Goal: Task Accomplishment & Management: Use online tool/utility

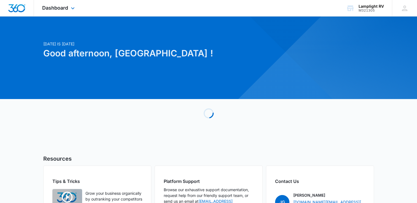
click at [68, 10] on div "Dashboard Apps Reputation Websites Forms CRM Email Social Content Ads Intellige…" at bounding box center [59, 8] width 50 height 16
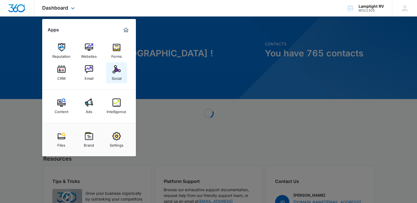
click at [118, 71] on img at bounding box center [116, 69] width 8 height 8
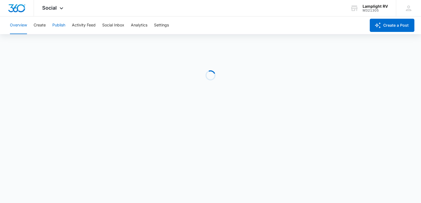
click at [63, 26] on button "Publish" at bounding box center [58, 26] width 13 height 18
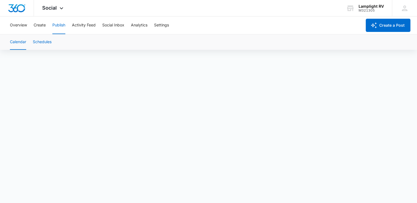
click at [42, 42] on button "Schedules" at bounding box center [42, 41] width 19 height 15
click at [24, 47] on button "Calendar" at bounding box center [18, 41] width 16 height 15
click at [20, 26] on button "Overview" at bounding box center [18, 26] width 17 height 18
click at [42, 27] on button "Create" at bounding box center [40, 26] width 12 height 18
click at [62, 26] on button "Publish" at bounding box center [58, 26] width 13 height 18
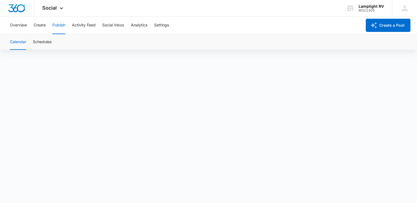
click at [18, 37] on button "Calendar" at bounding box center [18, 41] width 16 height 15
